Goal: Task Accomplishment & Management: Manage account settings

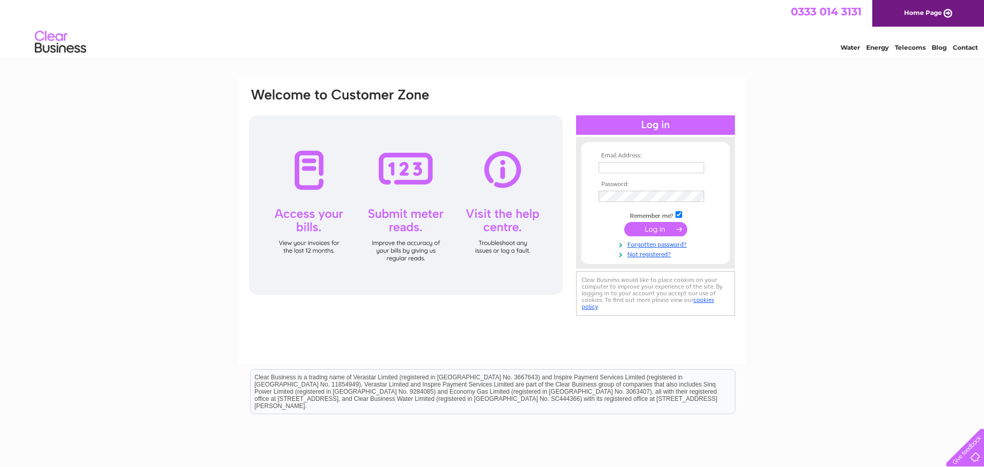
type input "[EMAIL_ADDRESS][DOMAIN_NAME]"
click at [648, 225] on input "submit" at bounding box center [655, 229] width 63 height 14
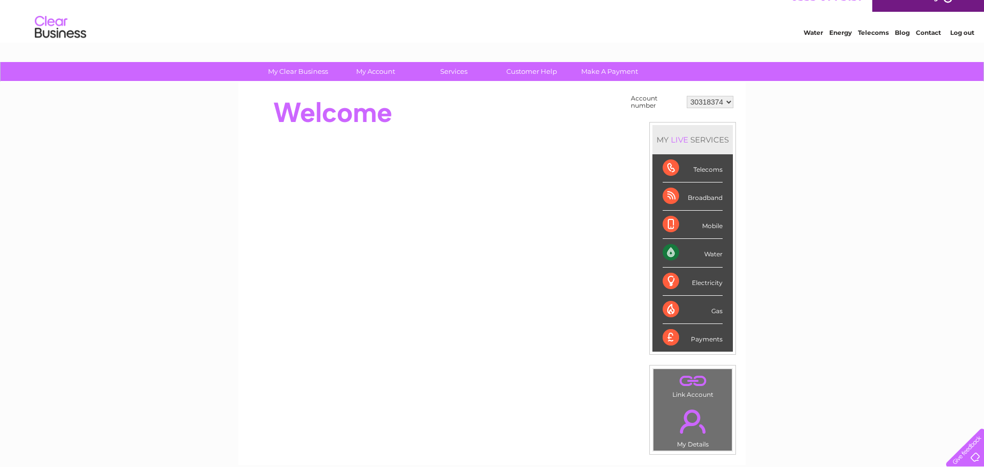
scroll to position [16, 0]
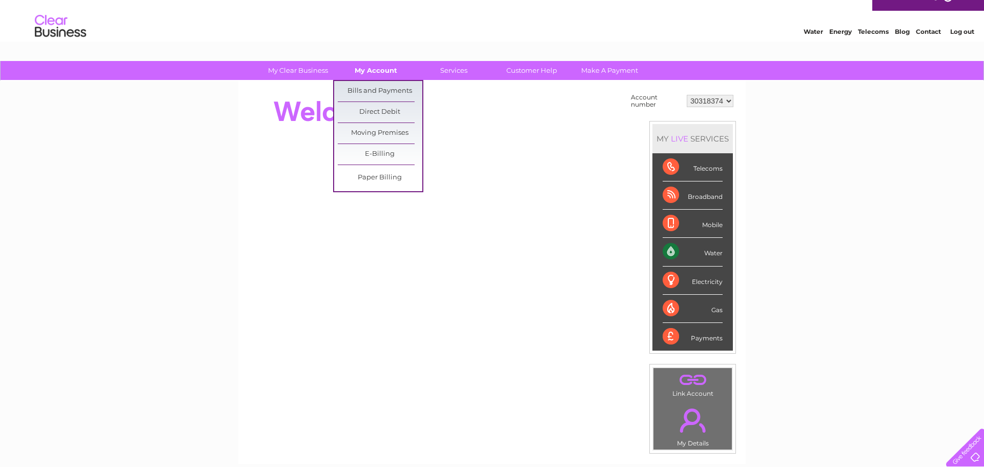
click at [387, 73] on link "My Account" at bounding box center [376, 70] width 85 height 19
click at [384, 89] on link "Bills and Payments" at bounding box center [380, 91] width 85 height 21
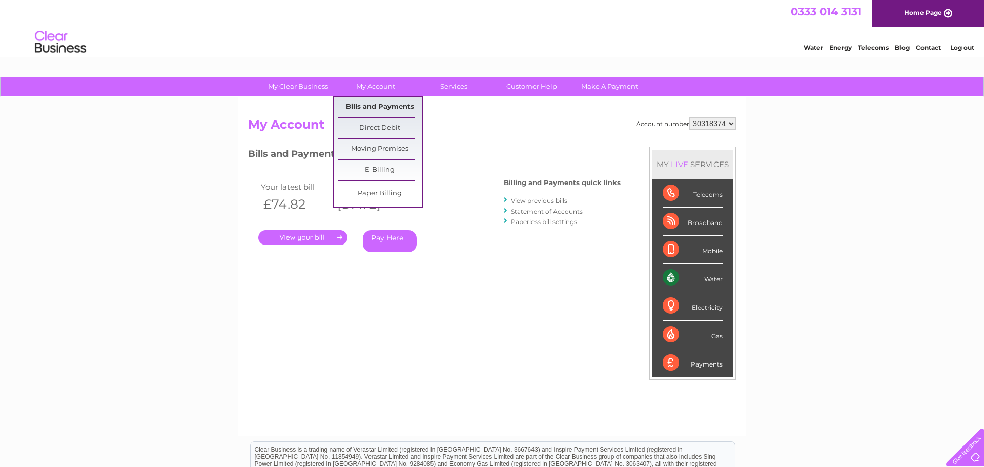
click at [397, 111] on link "Bills and Payments" at bounding box center [380, 107] width 85 height 21
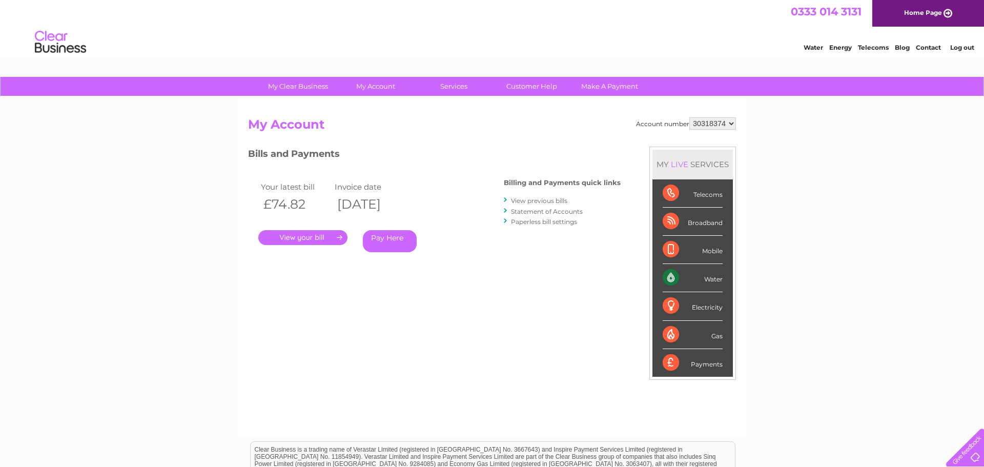
click at [530, 202] on link "View previous bills" at bounding box center [539, 201] width 56 height 8
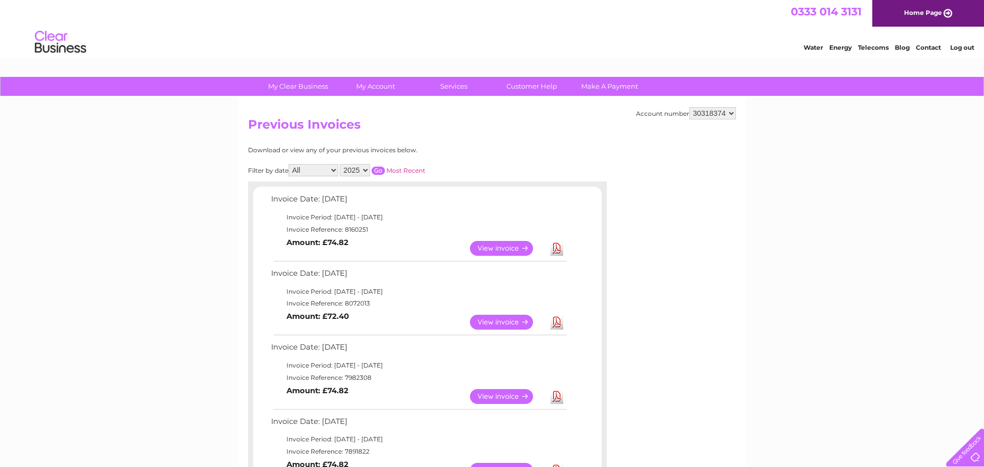
click at [489, 323] on link "View" at bounding box center [507, 322] width 75 height 15
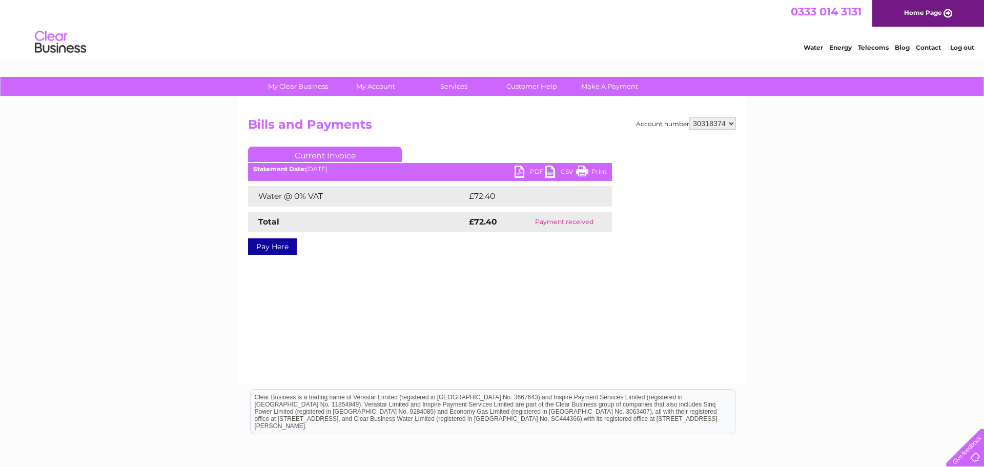
click at [589, 175] on link "Print" at bounding box center [591, 173] width 31 height 15
